Goal: Transaction & Acquisition: Purchase product/service

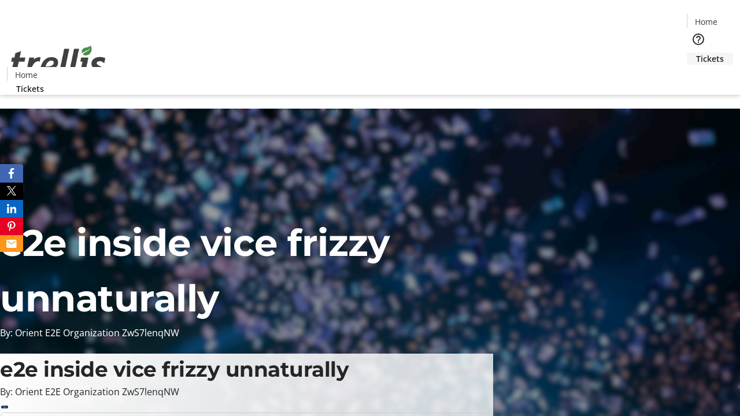
click at [696, 53] on span "Tickets" at bounding box center [710, 59] width 28 height 12
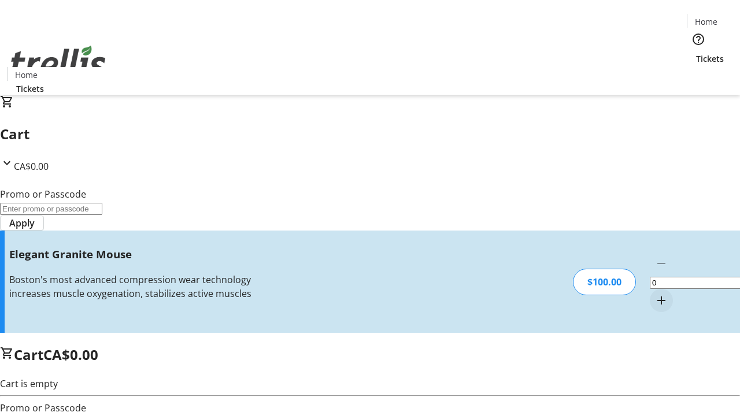
click at [655, 294] on mat-icon "Increment by one" at bounding box center [662, 301] width 14 height 14
type input "1"
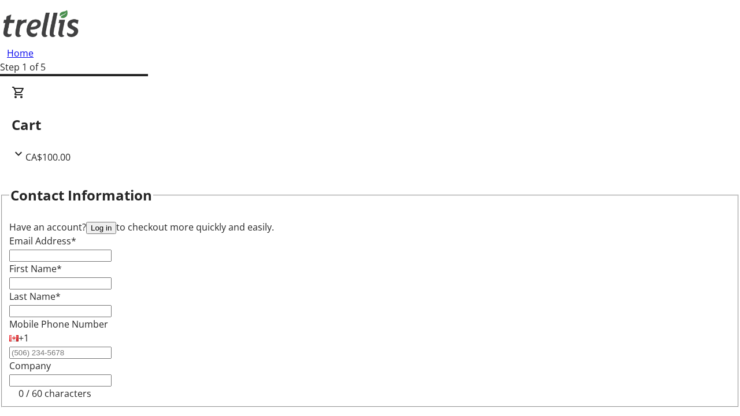
type input "FREE"
type input "[EMAIL_ADDRESS][DOMAIN_NAME]"
type input "Winona"
type input "[PERSON_NAME]"
